Goal: Complete application form

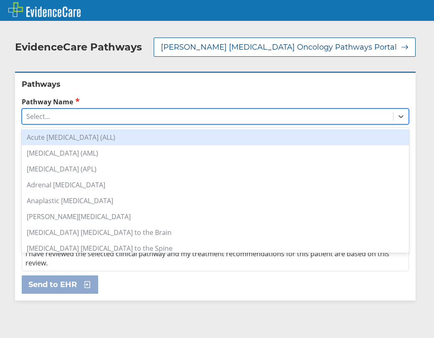
click at [76, 119] on div "Select..." at bounding box center [207, 116] width 371 height 14
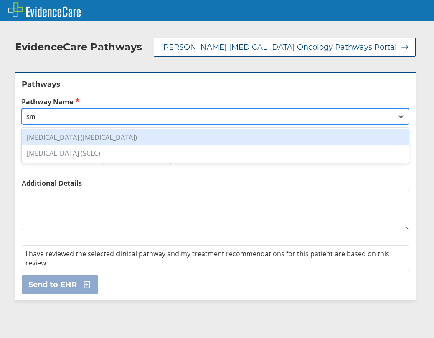
type input "smal"
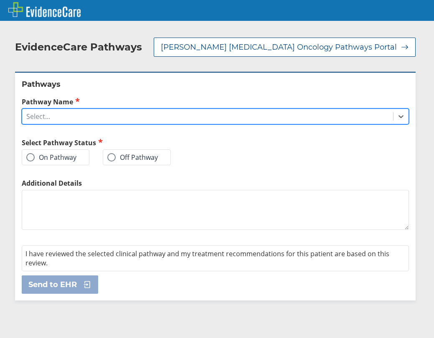
click at [74, 117] on div "Select..." at bounding box center [207, 116] width 371 height 14
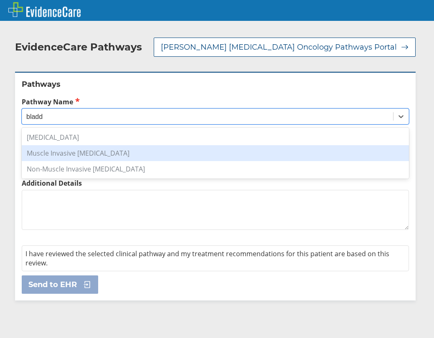
click at [60, 153] on div "Muscle Invasive [MEDICAL_DATA]" at bounding box center [215, 153] width 387 height 16
type input "bladd"
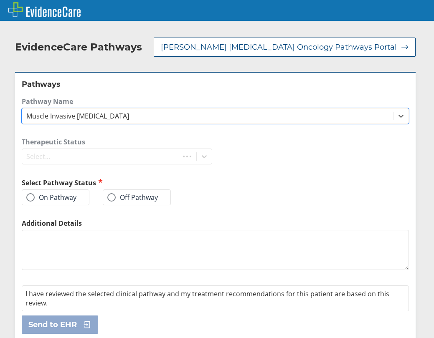
click at [60, 153] on div "Therapeutic Status Select..." at bounding box center [117, 150] width 190 height 27
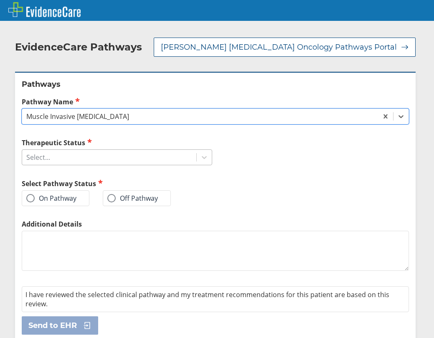
click at [143, 157] on div "Select..." at bounding box center [109, 157] width 174 height 14
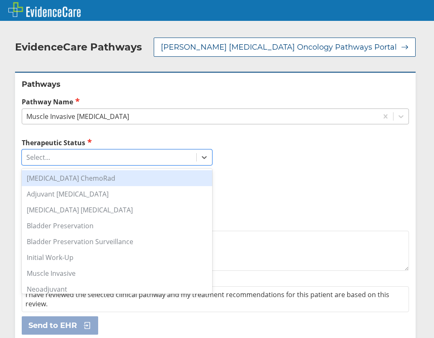
click at [130, 117] on div "Muscle Invasive [MEDICAL_DATA]" at bounding box center [200, 116] width 356 height 14
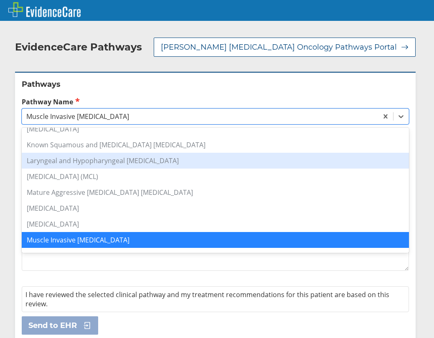
scroll to position [447, 0]
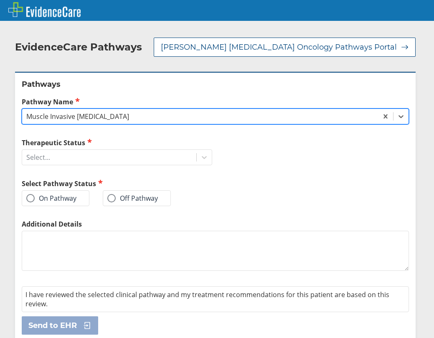
click at [71, 115] on div "Muscle Invasive [MEDICAL_DATA]" at bounding box center [77, 116] width 103 height 9
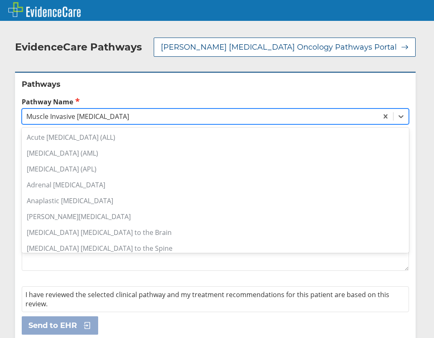
scroll to position [0, 0]
click at [71, 115] on div "Muscle Invasive [MEDICAL_DATA]" at bounding box center [77, 116] width 103 height 9
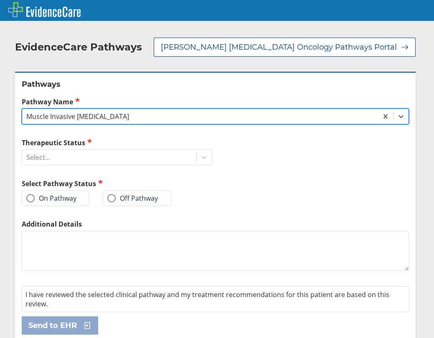
click at [71, 115] on div "Muscle Invasive [MEDICAL_DATA]" at bounding box center [77, 116] width 103 height 9
click at [81, 120] on div "Muscle Invasive [MEDICAL_DATA]" at bounding box center [77, 116] width 103 height 9
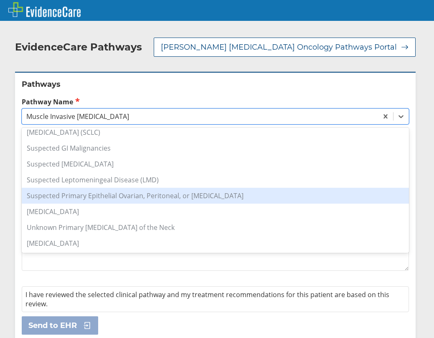
scroll to position [452, 0]
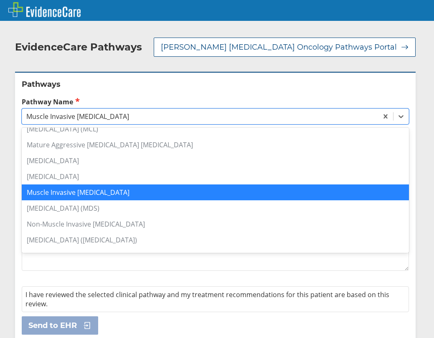
click at [74, 189] on div "Muscle Invasive [MEDICAL_DATA]" at bounding box center [215, 192] width 387 height 16
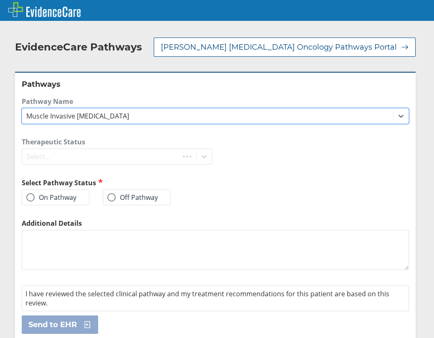
click at [53, 153] on div "Therapeutic Status Select..." at bounding box center [117, 150] width 190 height 27
click at [58, 155] on div "Therapeutic Status Select..." at bounding box center [117, 150] width 190 height 27
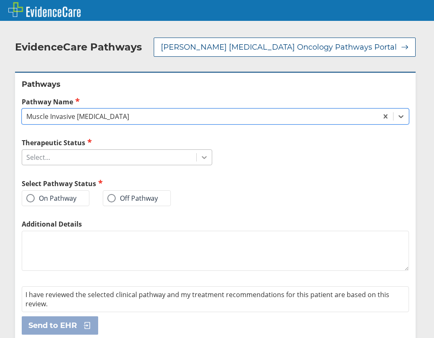
click at [200, 157] on icon at bounding box center [204, 157] width 8 height 8
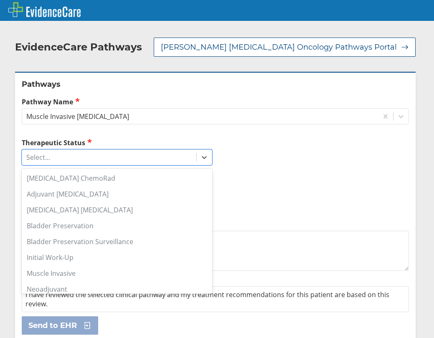
scroll to position [84, 0]
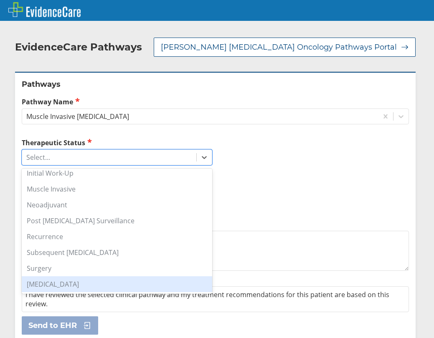
click at [53, 282] on div "[MEDICAL_DATA]" at bounding box center [117, 284] width 190 height 16
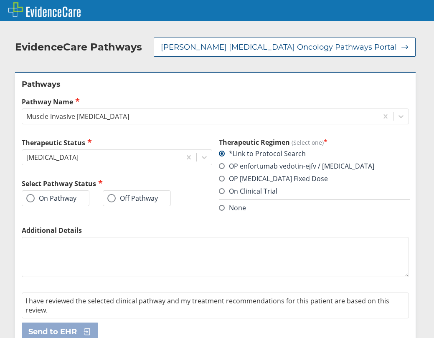
click at [120, 196] on label "Off Pathway" at bounding box center [132, 198] width 51 height 8
click at [0, 0] on input "Off Pathway" at bounding box center [0, 0] width 0 height 0
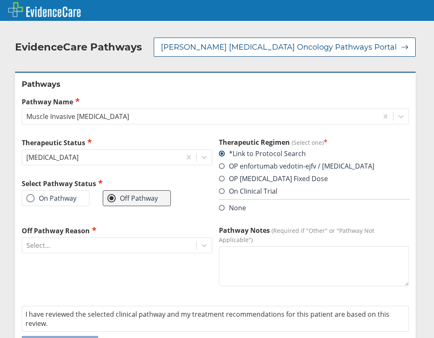
click at [40, 200] on label "On Pathway" at bounding box center [51, 198] width 50 height 8
click at [0, 0] on input "On Pathway" at bounding box center [0, 0] width 0 height 0
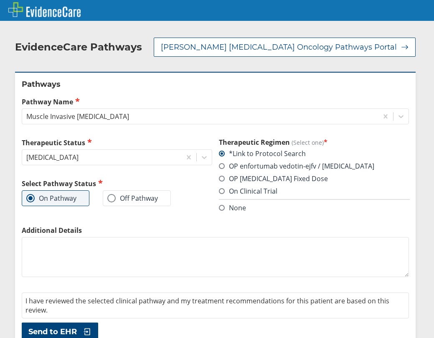
drag, startPoint x: 57, startPoint y: 249, endPoint x: 61, endPoint y: 249, distance: 4.2
click at [57, 249] on textarea "Additional Details" at bounding box center [215, 257] width 387 height 40
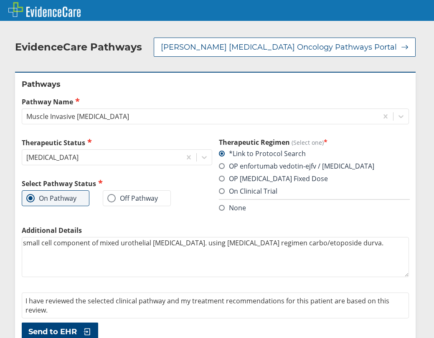
scroll to position [13, 0]
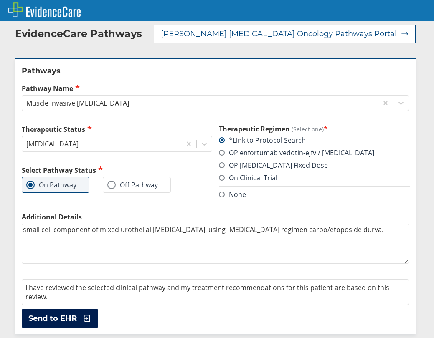
type textarea "small cell component of mixed urothelial [MEDICAL_DATA]. using [MEDICAL_DATA] r…"
click at [68, 317] on span "Send to EHR" at bounding box center [52, 318] width 48 height 10
